Goal: Task Accomplishment & Management: Use online tool/utility

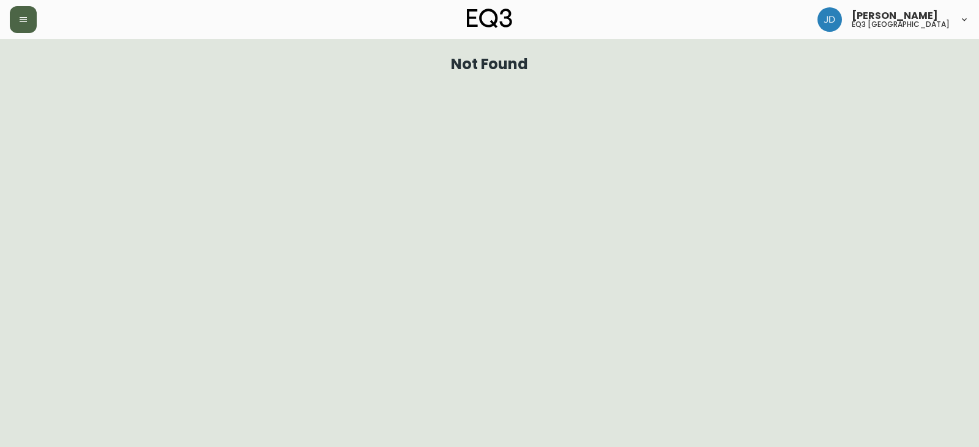
click at [23, 17] on icon "button" at bounding box center [23, 19] width 7 height 5
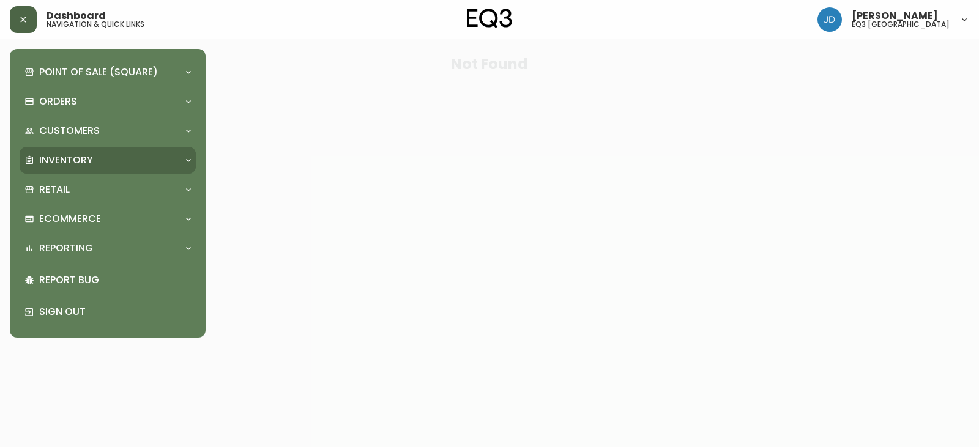
click at [91, 164] on p "Inventory" at bounding box center [66, 160] width 54 height 13
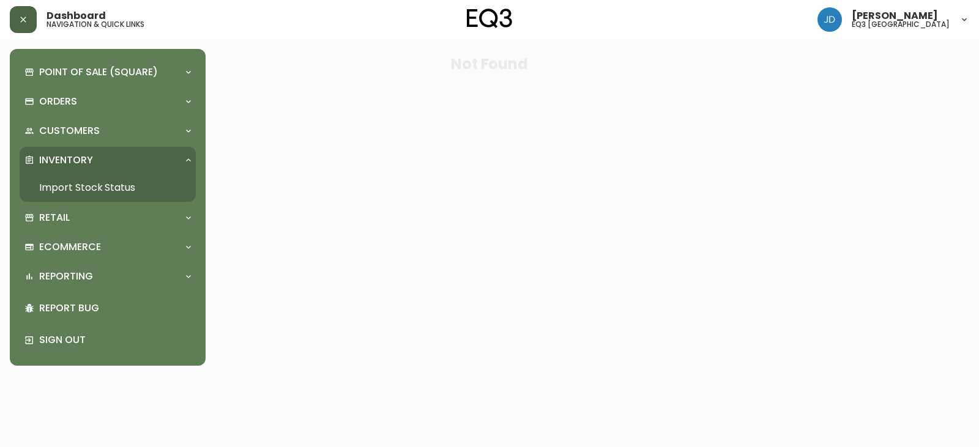
click at [103, 188] on link "Import Stock Status" at bounding box center [108, 188] width 176 height 28
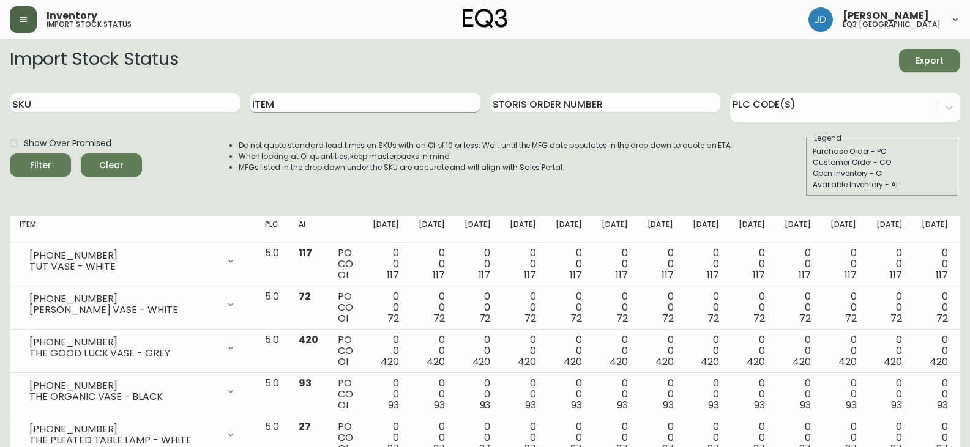
click at [294, 100] on input "Item" at bounding box center [365, 103] width 230 height 20
type input "JASPER"
click at [10, 154] on button "Filter" at bounding box center [40, 165] width 61 height 23
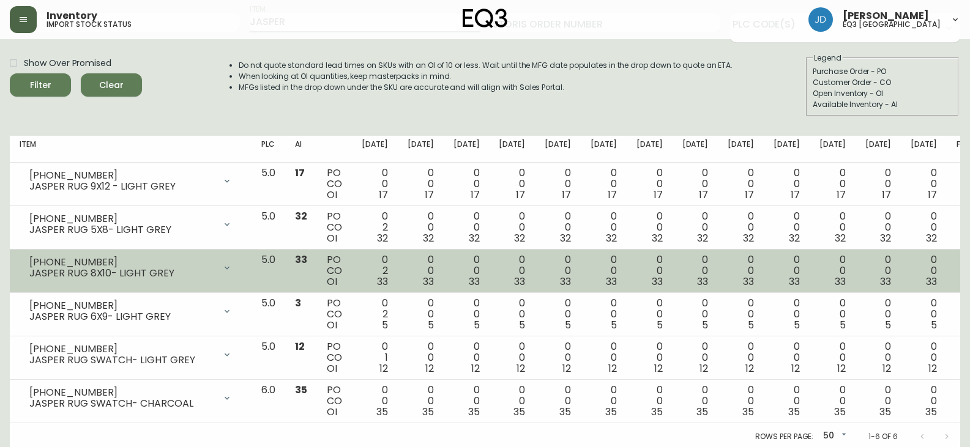
scroll to position [83, 0]
